Goal: Information Seeking & Learning: Learn about a topic

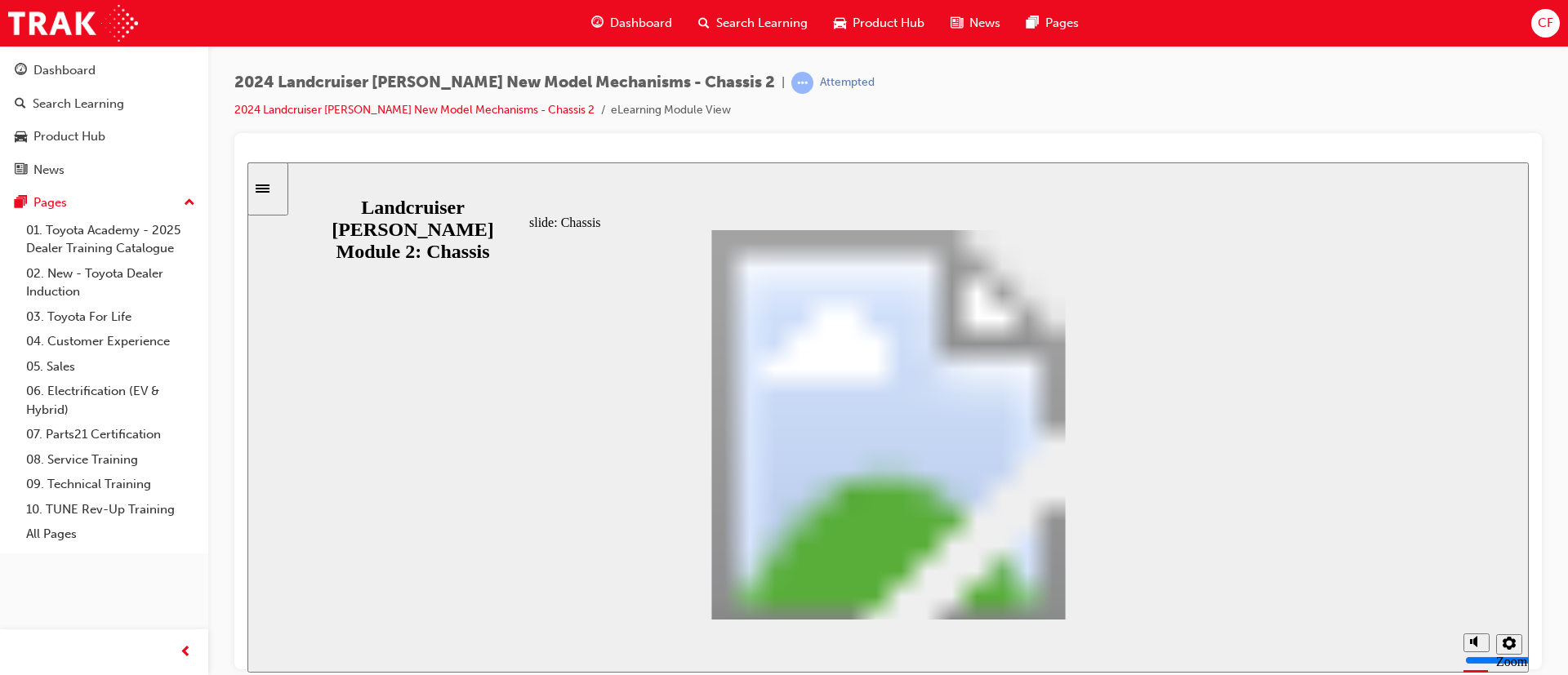
click at [1295, 516] on div "slide: Module Overview Rectangular Hotspot 1 Rectangle 1 Rectangle 1 Close Mult…" at bounding box center [888, 416] width 1281 height 510
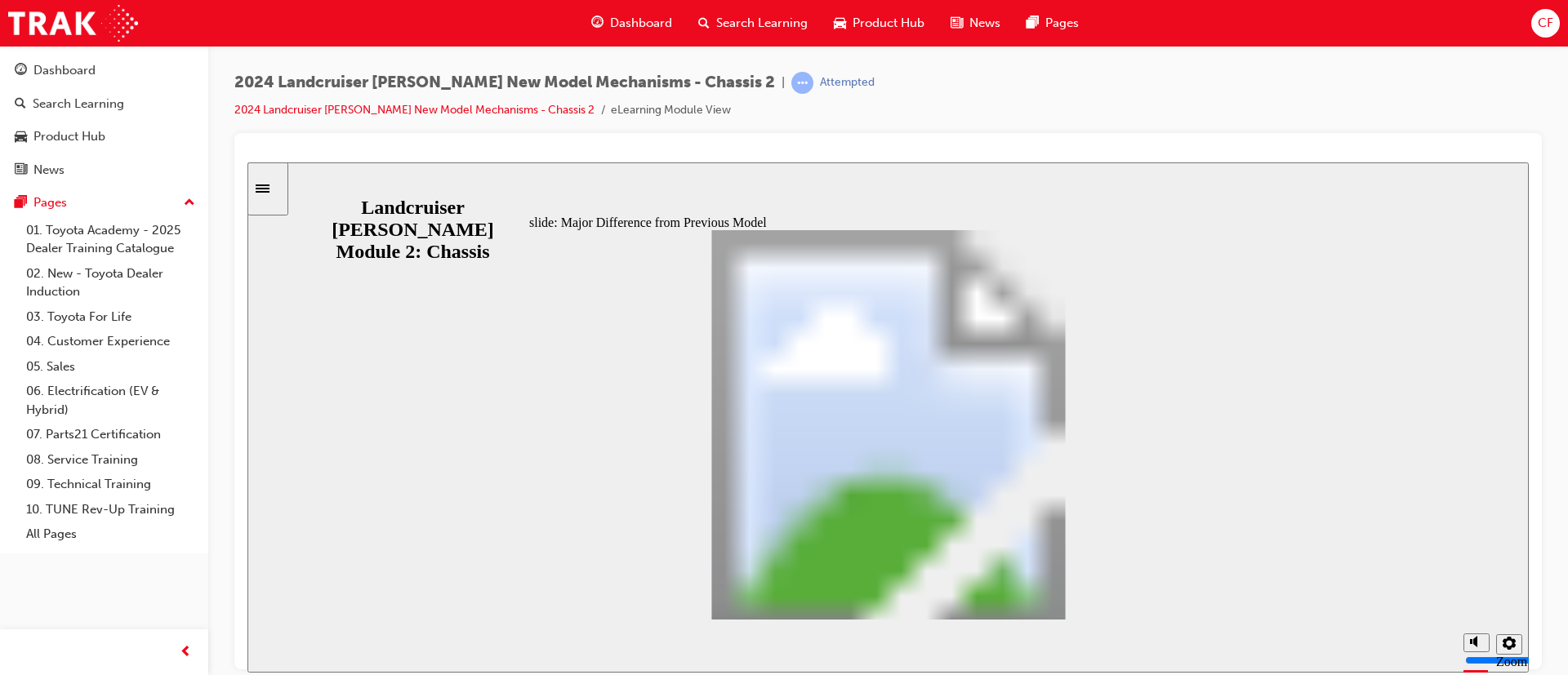
click at [1281, 521] on div "slide: Major Difference from Previous Model AL80F Automatic Transmission AL80F …" at bounding box center [888, 416] width 1281 height 510
